Goal: Task Accomplishment & Management: Use online tool/utility

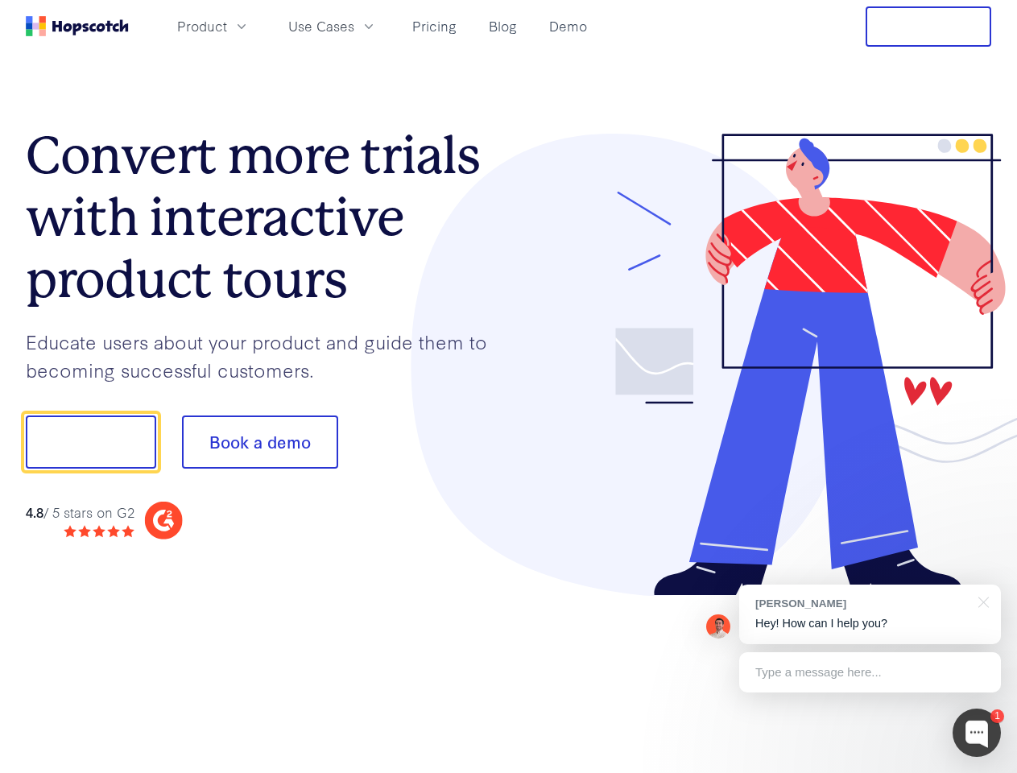
click at [509, 387] on div at bounding box center [750, 365] width 483 height 463
click at [227, 26] on span "Product" at bounding box center [202, 26] width 50 height 20
click at [354, 26] on span "Use Cases" at bounding box center [321, 26] width 66 height 20
click at [929, 27] on button "Free Trial" at bounding box center [929, 26] width 126 height 40
click at [90, 442] on button "Show me!" at bounding box center [91, 442] width 130 height 53
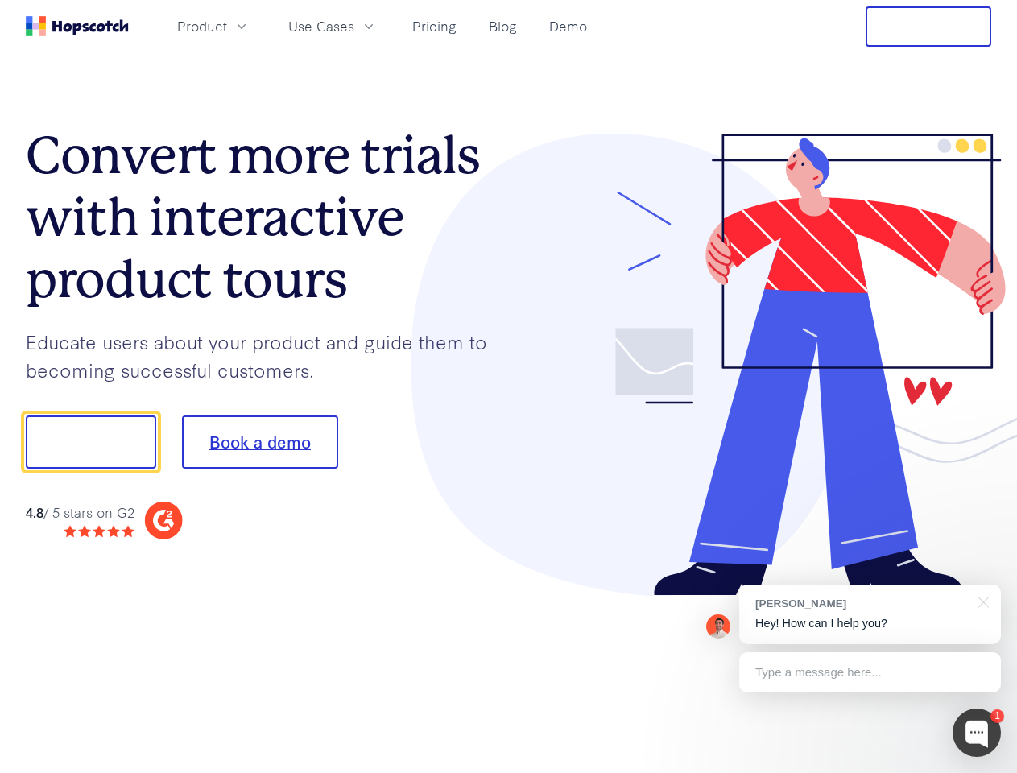
click at [259, 442] on button "Book a demo" at bounding box center [260, 442] width 156 height 53
click at [977, 733] on div at bounding box center [977, 733] width 48 height 48
click at [870, 615] on div "[PERSON_NAME] Hey! How can I help you?" at bounding box center [870, 615] width 262 height 60
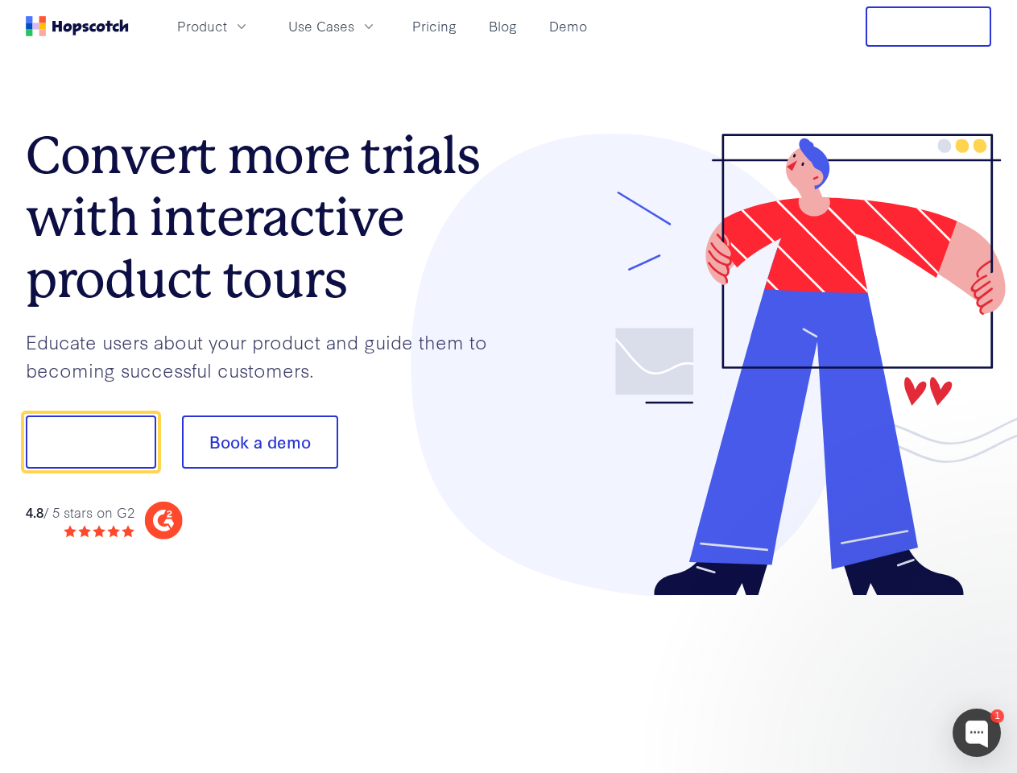
click at [981, 601] on div at bounding box center [850, 547] width 302 height 321
click at [870, 673] on div at bounding box center [850, 547] width 302 height 321
